Goal: Task Accomplishment & Management: Manage account settings

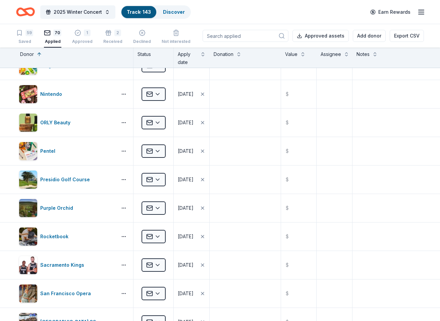
scroll to position [1228, 0]
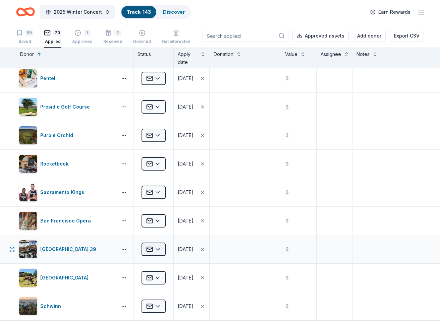
click at [163, 253] on html "2025 Winter Concert Track · 143 Discover Earn Rewards 59 Saved 70 Applied 1 App…" at bounding box center [220, 160] width 440 height 321
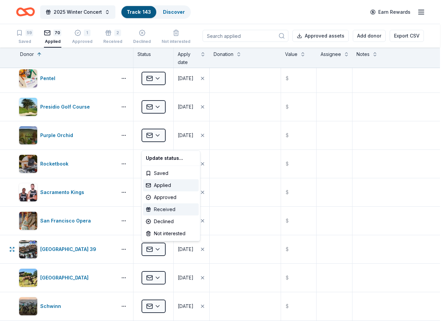
click at [169, 209] on div "Received" at bounding box center [171, 209] width 56 height 12
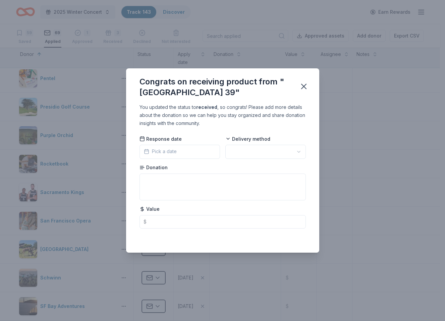
click at [178, 147] on button "Pick a date" at bounding box center [179, 152] width 80 height 14
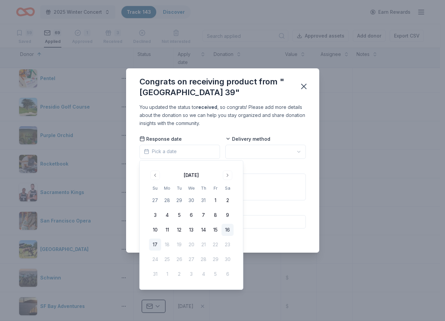
click at [225, 232] on button "16" at bounding box center [227, 230] width 12 height 12
click at [267, 154] on html "2025 Winter Concert Track · 143 Discover Earn Rewards 59 Saved 69 Applied 1 App…" at bounding box center [222, 160] width 445 height 321
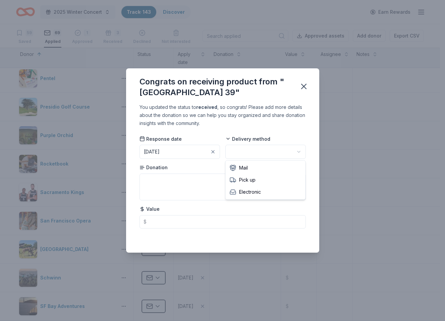
drag, startPoint x: 258, startPoint y: 181, endPoint x: 254, endPoint y: 170, distance: 12.0
click at [231, 175] on textarea at bounding box center [222, 187] width 166 height 27
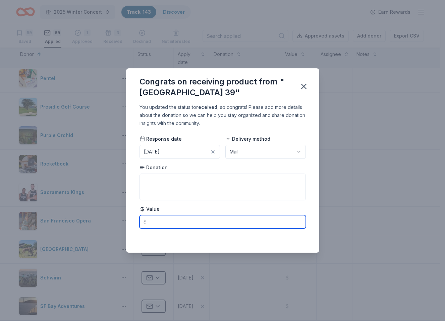
click at [178, 227] on input "text" at bounding box center [222, 221] width 166 height 13
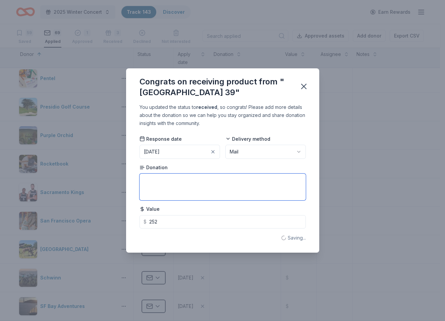
type input "252.00"
click at [171, 185] on textarea at bounding box center [222, 187] width 166 height 27
type textarea "Package of various admission tickets, passes, parking"
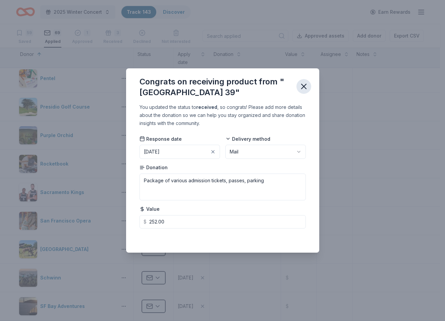
click at [301, 90] on icon "button" at bounding box center [303, 86] width 9 height 9
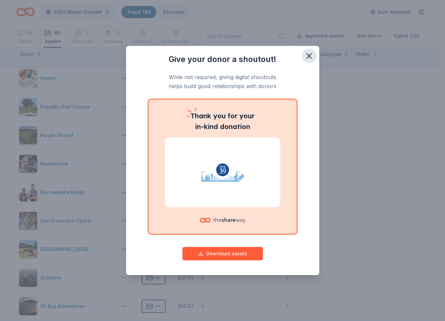
click at [310, 54] on icon "button" at bounding box center [309, 56] width 5 height 5
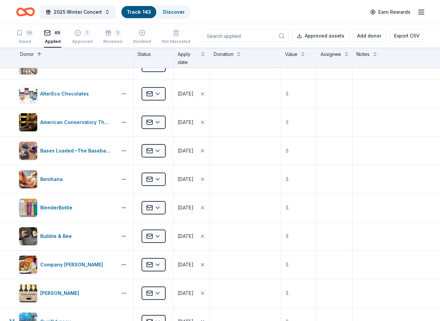
scroll to position [43, 0]
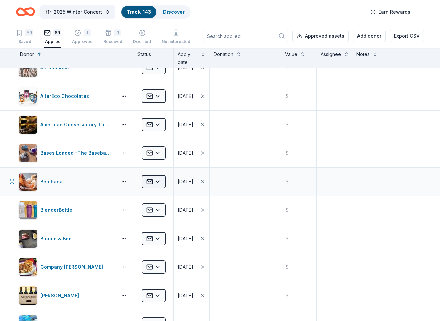
click at [160, 181] on html "2025 Winter Concert Track · 143 Discover Earn Rewards 59 Saved 69 Applied 1 App…" at bounding box center [220, 160] width 440 height 321
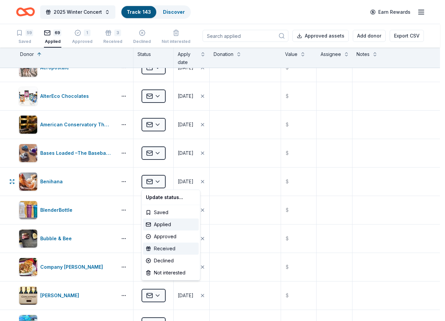
click at [170, 250] on div "Received" at bounding box center [171, 249] width 56 height 12
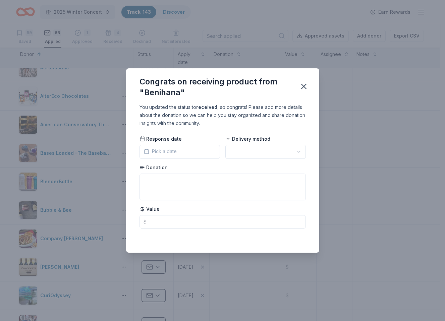
click at [188, 148] on button "Pick a date" at bounding box center [179, 152] width 80 height 14
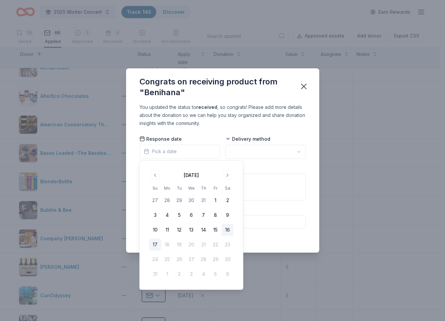
click at [226, 230] on button "16" at bounding box center [227, 230] width 12 height 12
click at [256, 156] on html "2025 Winter Concert Track · 143 Discover Earn Rewards 59 Saved 68 Applied 1 App…" at bounding box center [222, 160] width 445 height 321
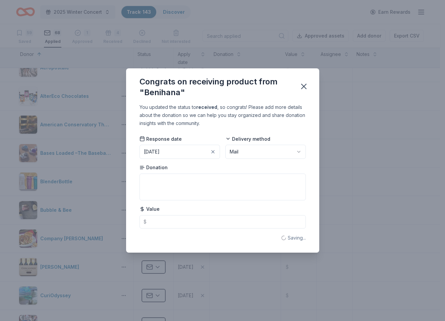
click at [196, 173] on div "Donation" at bounding box center [222, 182] width 166 height 36
click at [169, 183] on textarea at bounding box center [222, 187] width 166 height 27
type textarea "gift car"
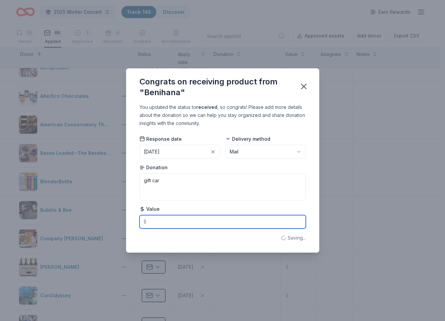
click at [166, 226] on input "text" at bounding box center [222, 221] width 166 height 13
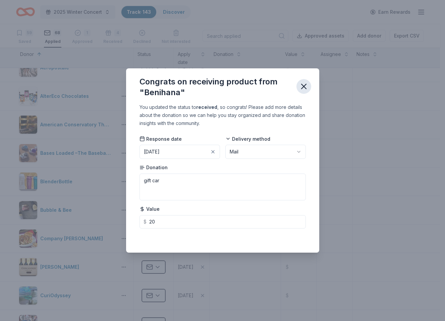
type input "20.00"
click at [304, 85] on icon "button" at bounding box center [303, 86] width 5 height 5
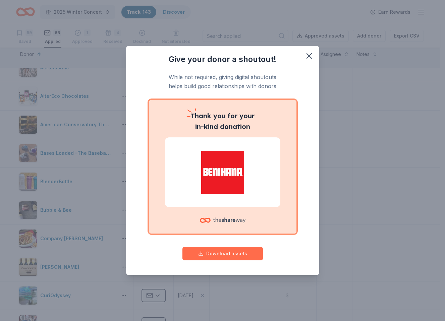
click at [242, 254] on button "Download assets" at bounding box center [222, 253] width 80 height 13
click at [242, 55] on h3 "Give your donor a shoutout!" at bounding box center [222, 59] width 166 height 11
click at [308, 58] on icon "button" at bounding box center [308, 55] width 9 height 9
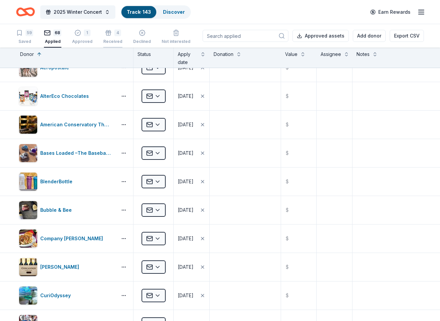
click at [105, 32] on icon "button" at bounding box center [108, 29] width 7 height 7
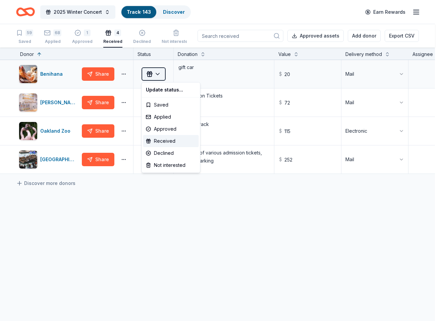
click at [158, 76] on html "2025 Winter Concert Track · 143 Discover Earn Rewards 59 Saved 68 Applied 1 App…" at bounding box center [220, 160] width 440 height 321
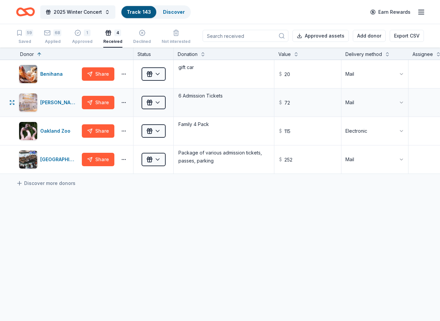
drag, startPoint x: 52, startPoint y: 73, endPoint x: 88, endPoint y: 92, distance: 41.2
click at [87, 92] on html "2025 Winter Concert Track · 143 Discover Earn Rewards 59 Saved 68 Applied 1 App…" at bounding box center [220, 160] width 440 height 321
click at [110, 78] on button "Share" at bounding box center [98, 73] width 32 height 13
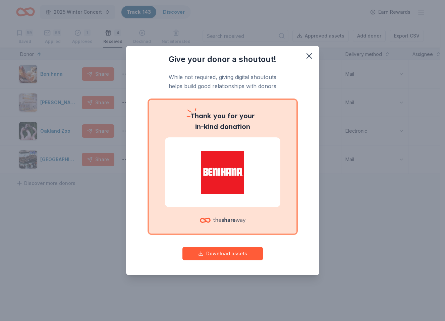
click at [53, 252] on div "Give your donor a shoutout! While not required, giving digital shoutouts helps …" at bounding box center [222, 160] width 445 height 321
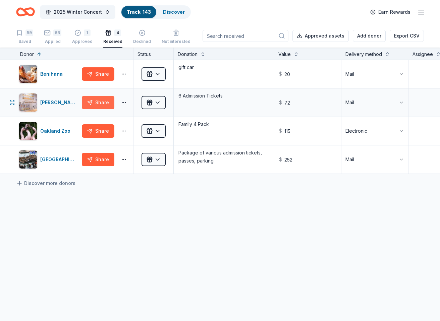
click at [98, 98] on button "Share" at bounding box center [98, 102] width 32 height 13
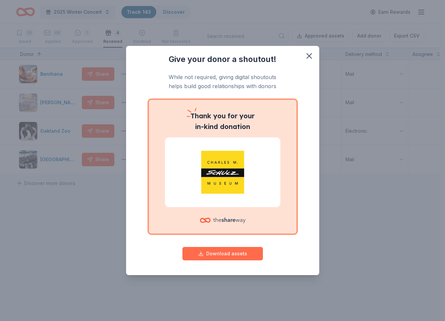
click at [226, 253] on button "Download assets" at bounding box center [222, 253] width 80 height 13
click at [100, 221] on div "Give your donor a shoutout! While not required, giving digital shoutouts helps …" at bounding box center [222, 160] width 445 height 321
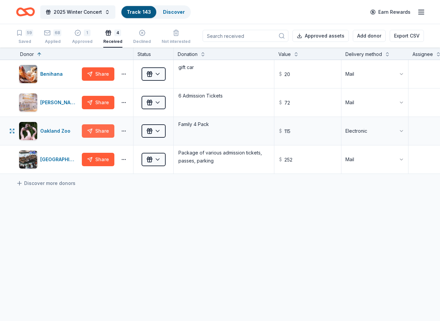
click at [107, 132] on button "Share" at bounding box center [98, 130] width 32 height 13
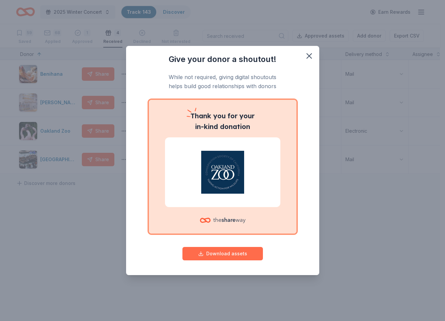
click at [216, 255] on button "Download assets" at bounding box center [222, 253] width 80 height 13
click at [94, 220] on div "Give your donor a shoutout! While not required, giving digital shoutouts helps …" at bounding box center [222, 160] width 445 height 321
click at [94, 216] on div "Give your donor a shoutout! While not required, giving digital shoutouts helps …" at bounding box center [222, 160] width 445 height 321
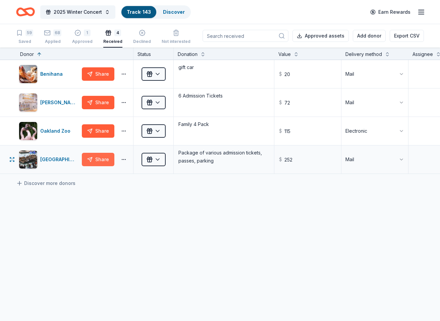
click at [105, 161] on button "Share" at bounding box center [98, 159] width 32 height 13
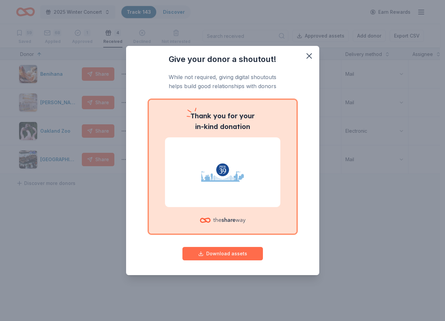
click at [216, 250] on button "Download assets" at bounding box center [222, 253] width 80 height 13
click at [310, 59] on icon "button" at bounding box center [308, 55] width 9 height 9
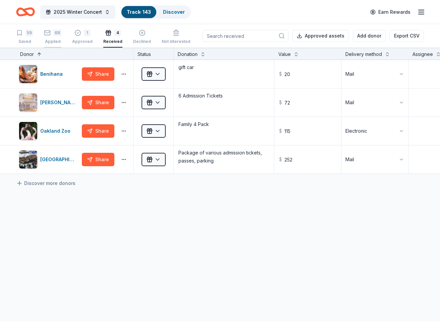
click at [47, 38] on div "68 Applied" at bounding box center [52, 36] width 17 height 15
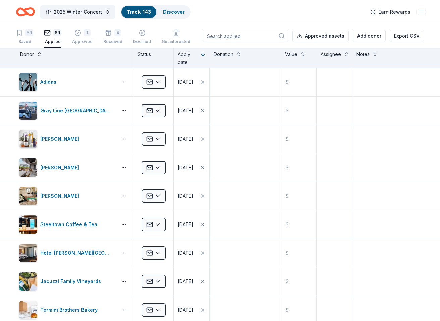
click at [38, 53] on button at bounding box center [39, 53] width 5 height 7
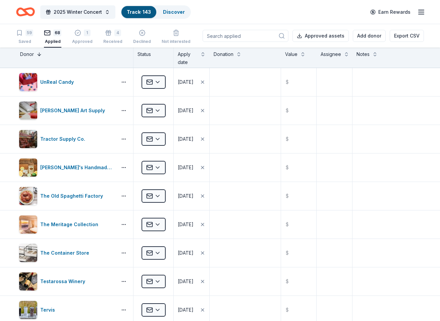
click at [39, 55] on button at bounding box center [39, 53] width 5 height 7
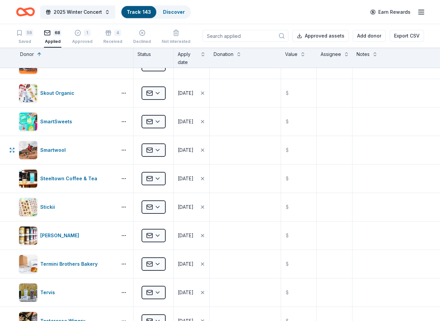
scroll to position [1474, 0]
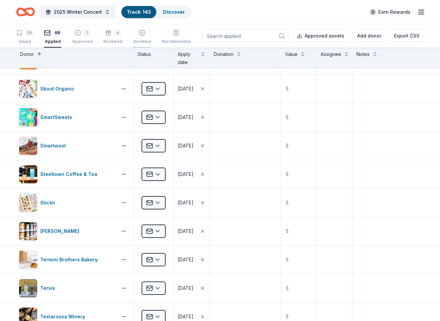
click at [140, 35] on icon "button" at bounding box center [142, 32] width 7 height 7
